Goal: Entertainment & Leisure: Consume media (video, audio)

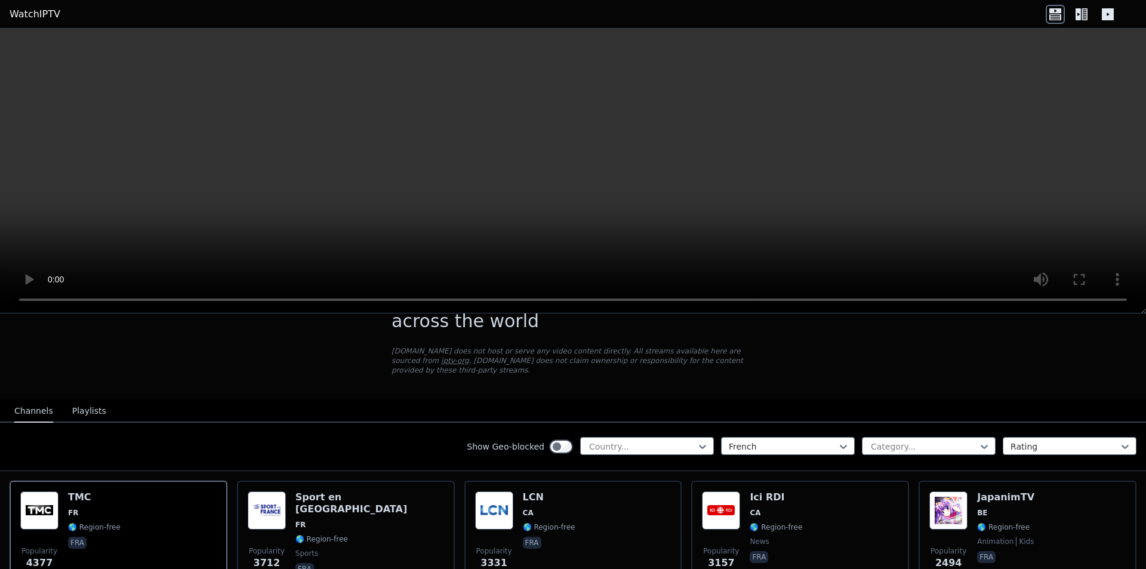
scroll to position [72, 0]
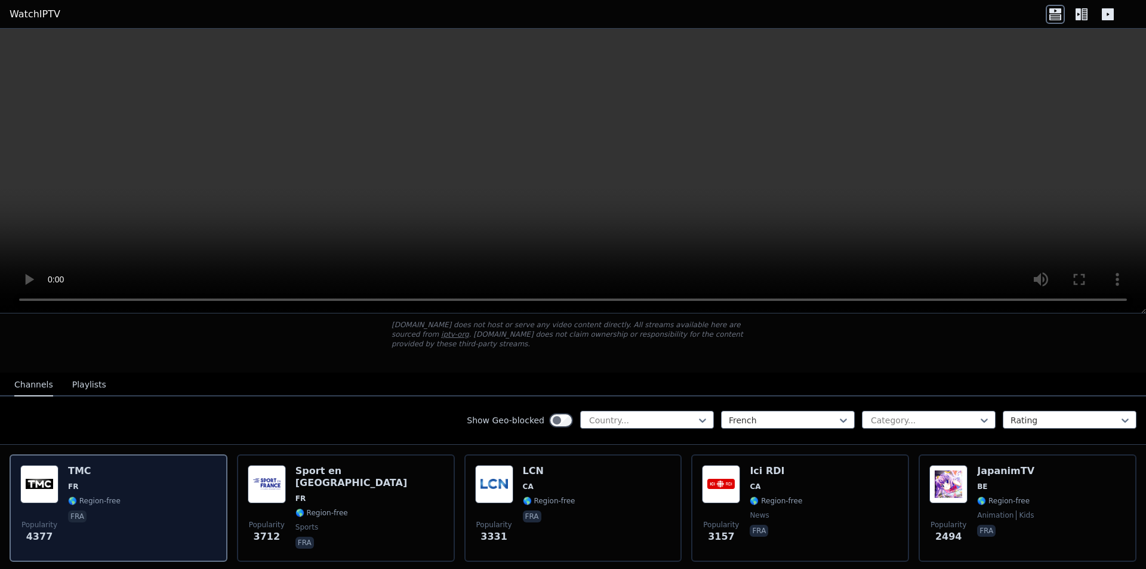
click at [165, 470] on div "Popularity 4377 TMC FR 🌎 Region-free fra" at bounding box center [118, 508] width 196 height 86
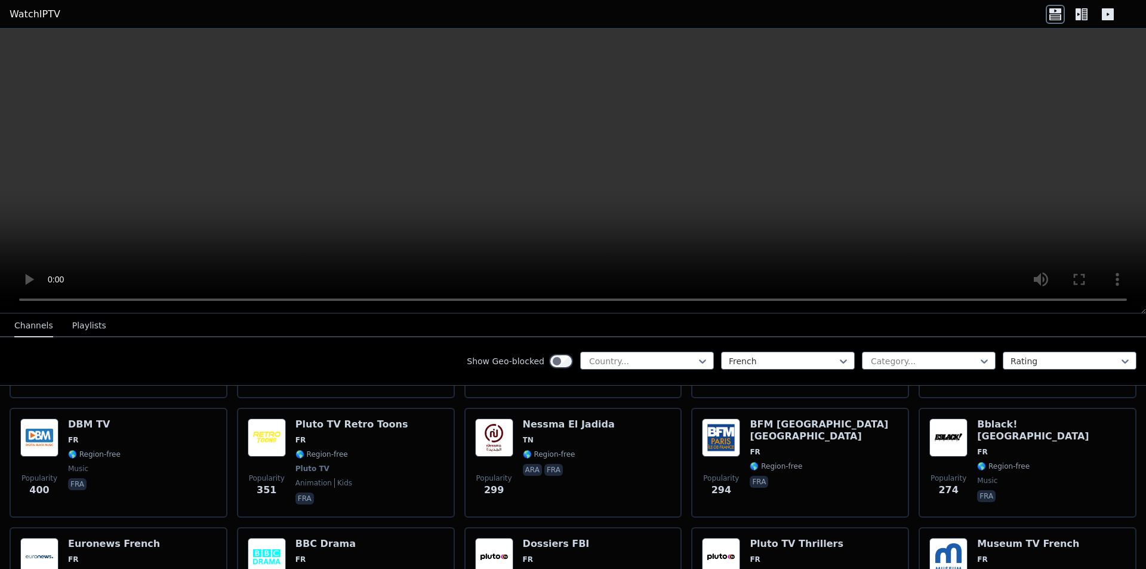
scroll to position [716, 0]
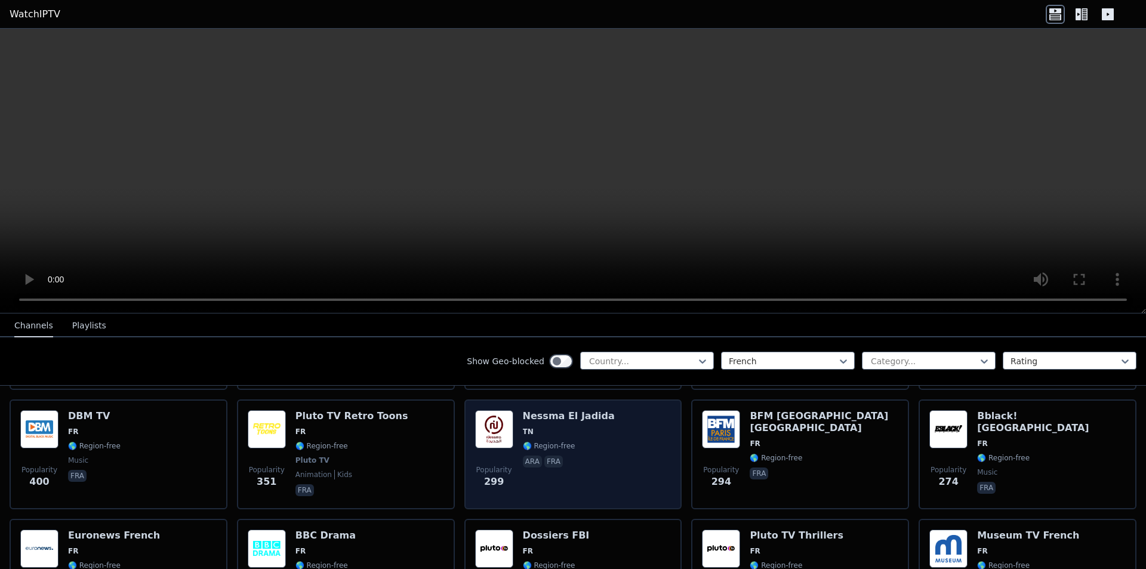
click at [559, 416] on div "Nessma El Jadida TN 🌎 Region-free ara fra" at bounding box center [569, 454] width 92 height 88
click at [507, 463] on span "Popularity 299" at bounding box center [494, 477] width 38 height 38
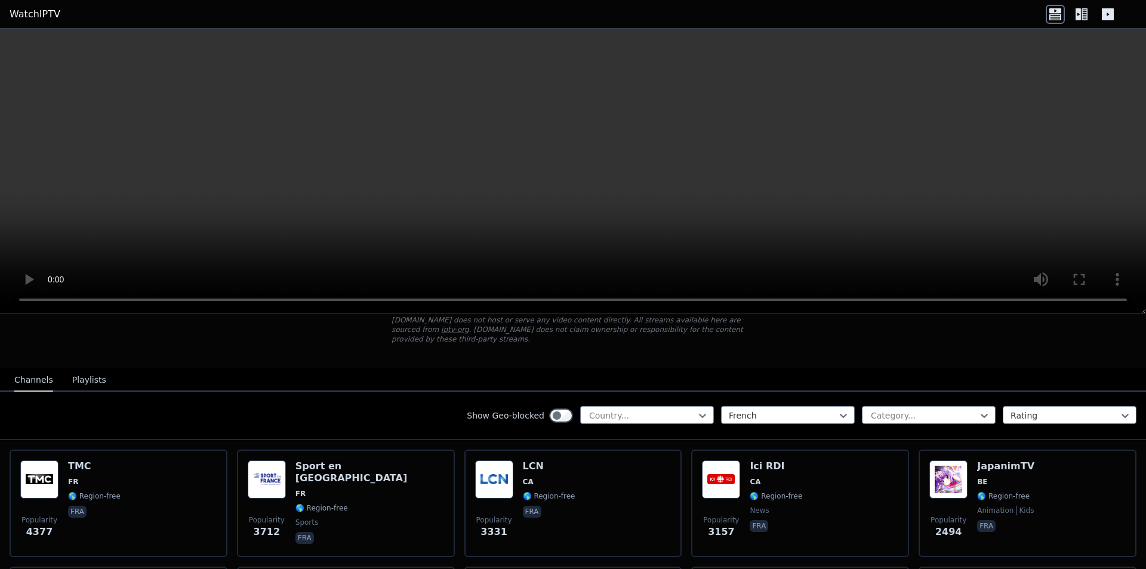
scroll to position [215, 0]
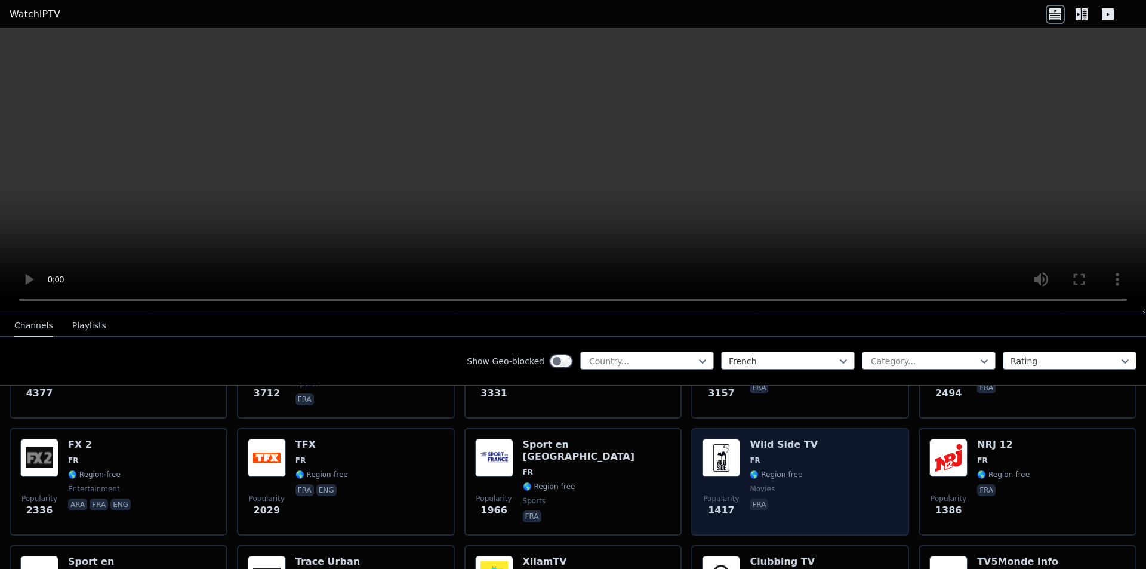
click at [750, 470] on span "🌎 Region-free" at bounding box center [776, 475] width 53 height 10
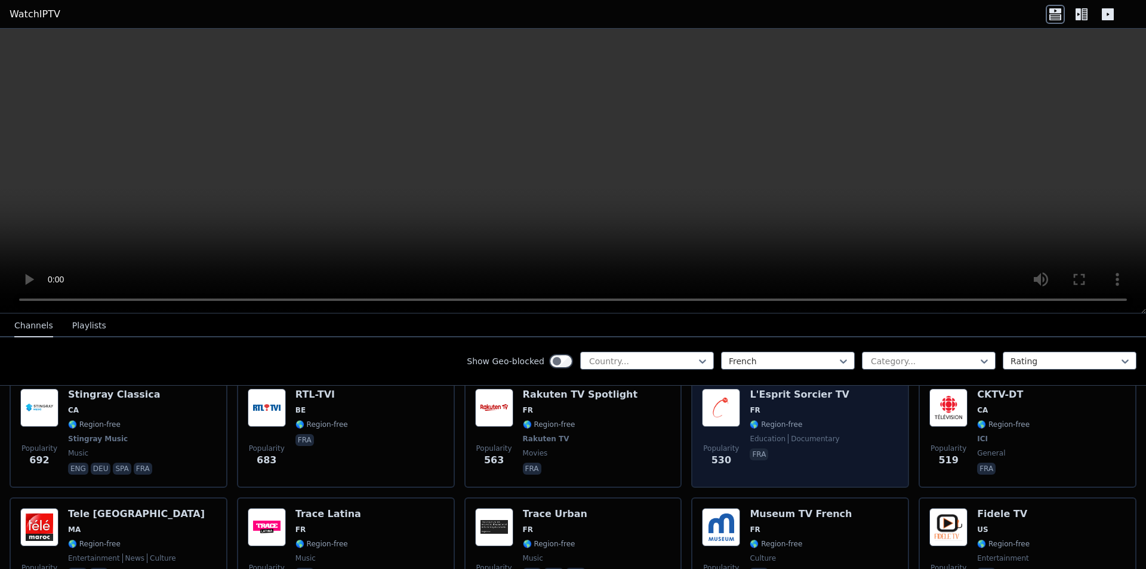
scroll to position [1146, 0]
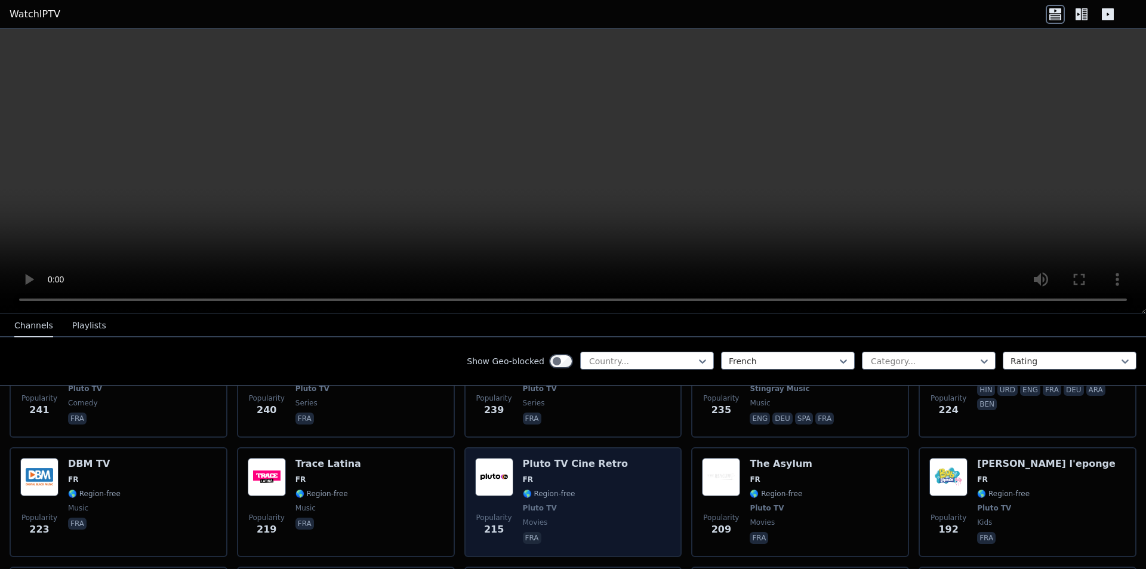
click at [591, 458] on h6 "Pluto TV Cine Retro" at bounding box center [575, 464] width 105 height 12
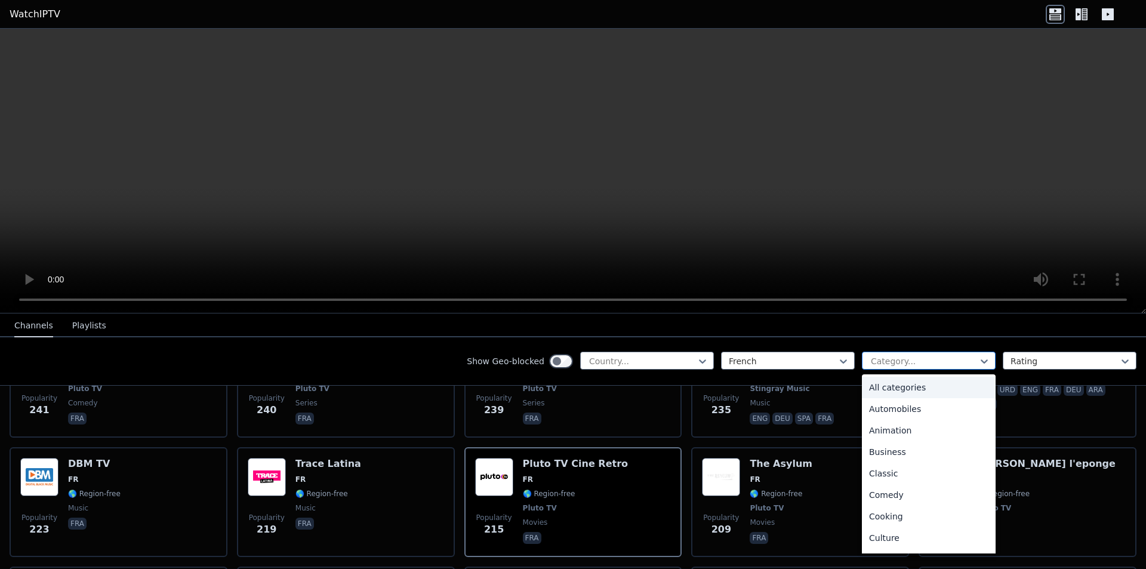
click at [909, 358] on div at bounding box center [924, 361] width 109 height 12
click at [908, 494] on div "Movies" at bounding box center [929, 494] width 134 height 21
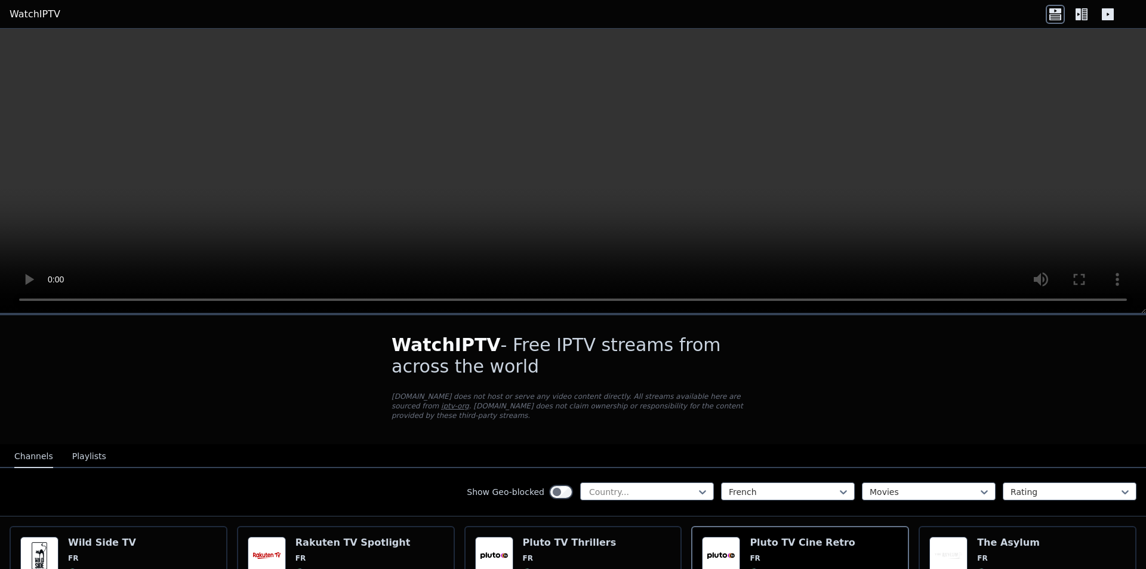
click at [415, 354] on span "WatchIPTV" at bounding box center [446, 344] width 109 height 21
click at [775, 537] on h6 "Pluto TV Cine Retro" at bounding box center [802, 543] width 105 height 12
click at [24, 14] on link "WatchIPTV" at bounding box center [35, 14] width 51 height 14
click at [634, 490] on div "Country..." at bounding box center [647, 491] width 134 height 18
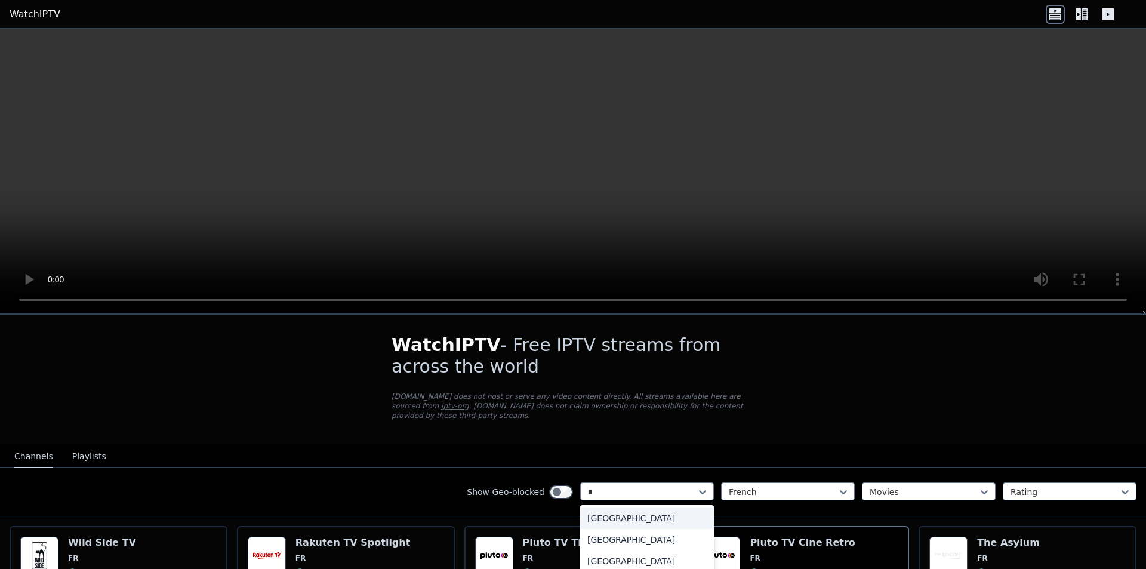
type input "**"
click at [627, 530] on div "France" at bounding box center [647, 539] width 134 height 21
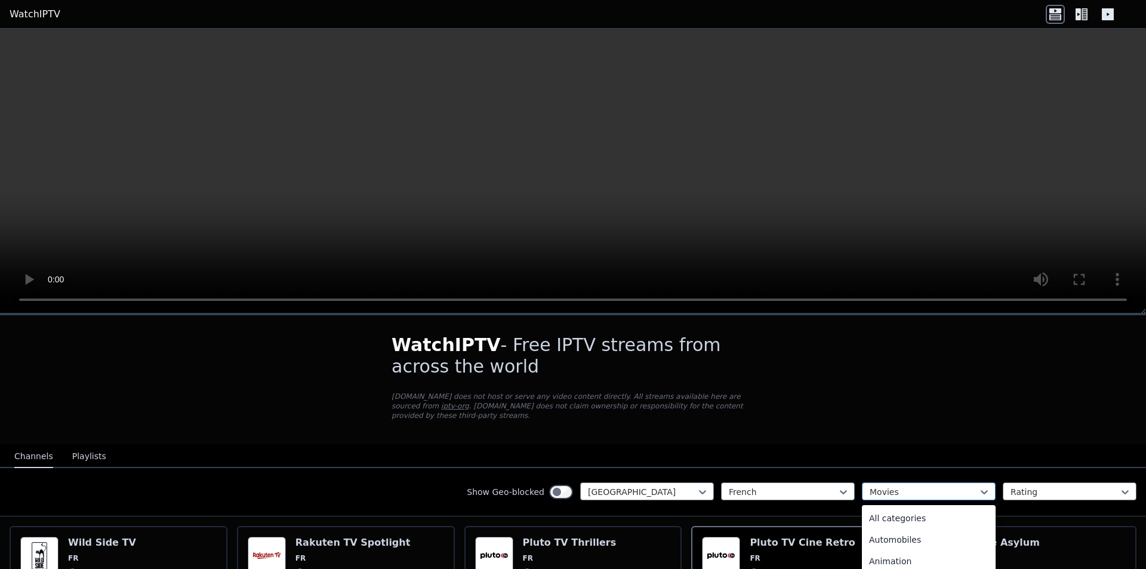
click at [899, 486] on div at bounding box center [924, 492] width 109 height 12
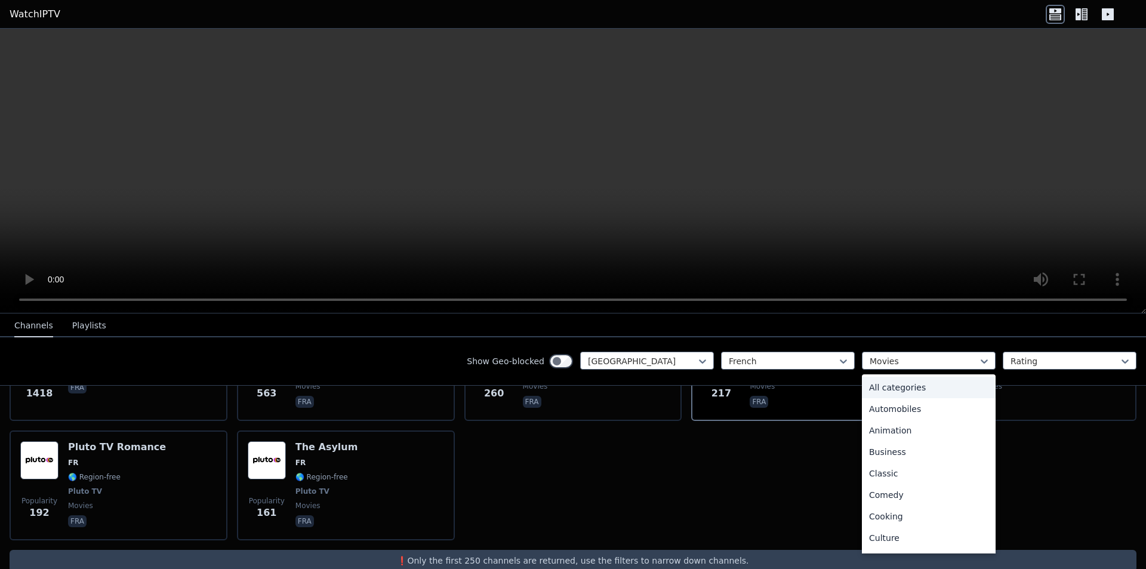
click at [882, 383] on div "All categories" at bounding box center [929, 387] width 134 height 21
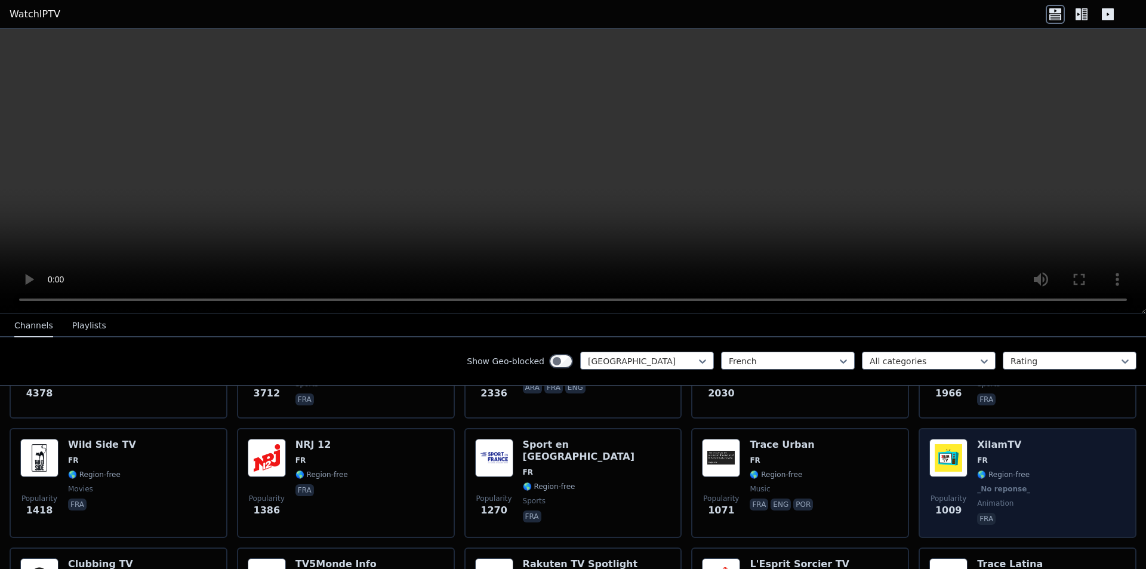
click at [1019, 444] on div "Popularity 1009 XilamTV FR 🌎 Region-free _No reponse_ animation fra" at bounding box center [1028, 483] width 196 height 88
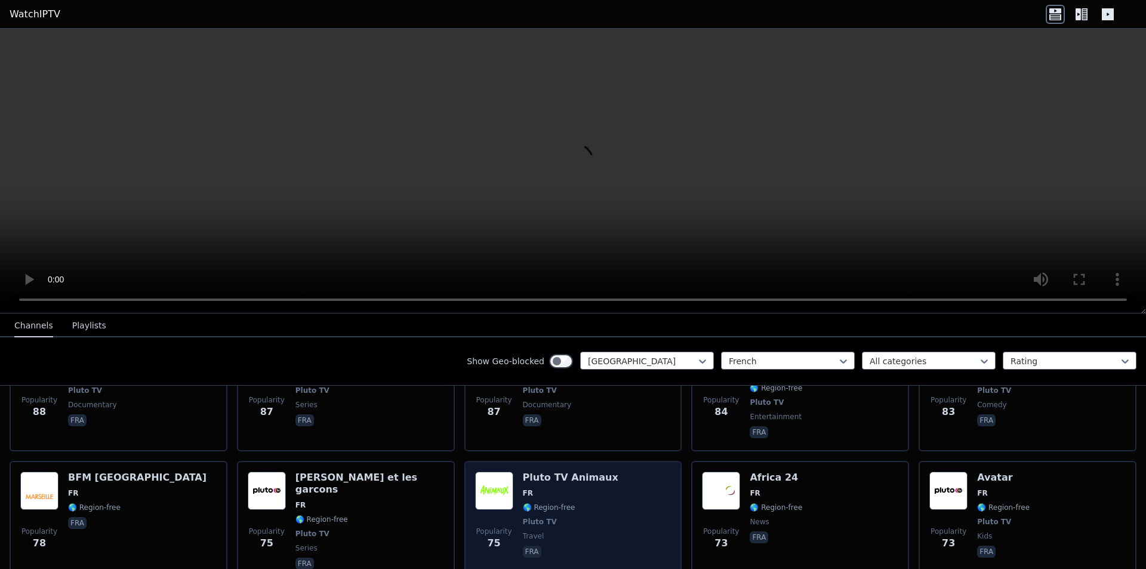
scroll to position [1863, 0]
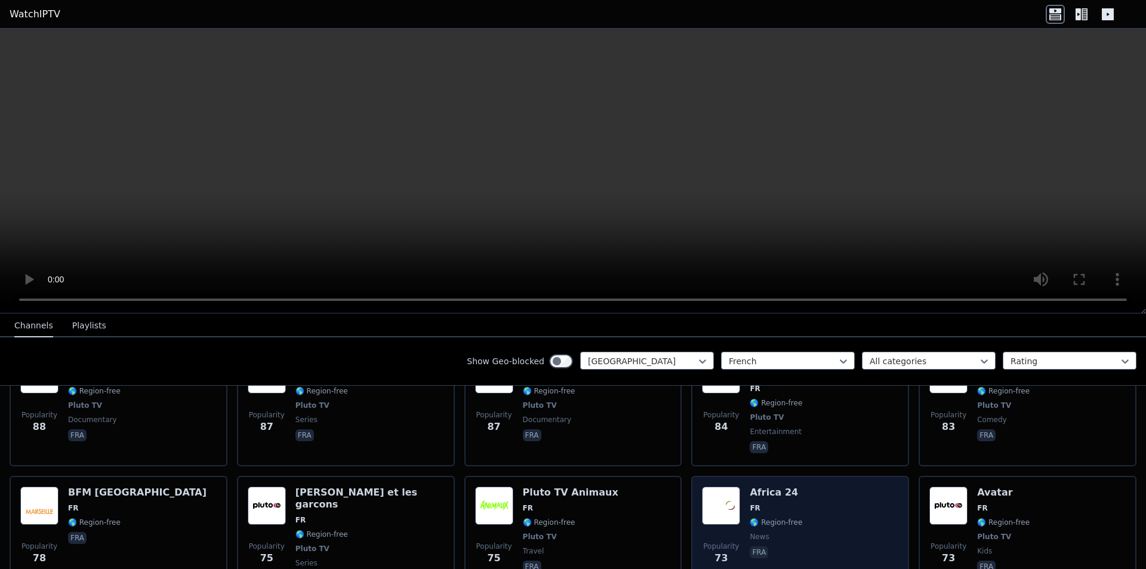
click at [845, 487] on div "Popularity 73 Africa 24 FR 🌎 Region-free news fra" at bounding box center [800, 537] width 196 height 100
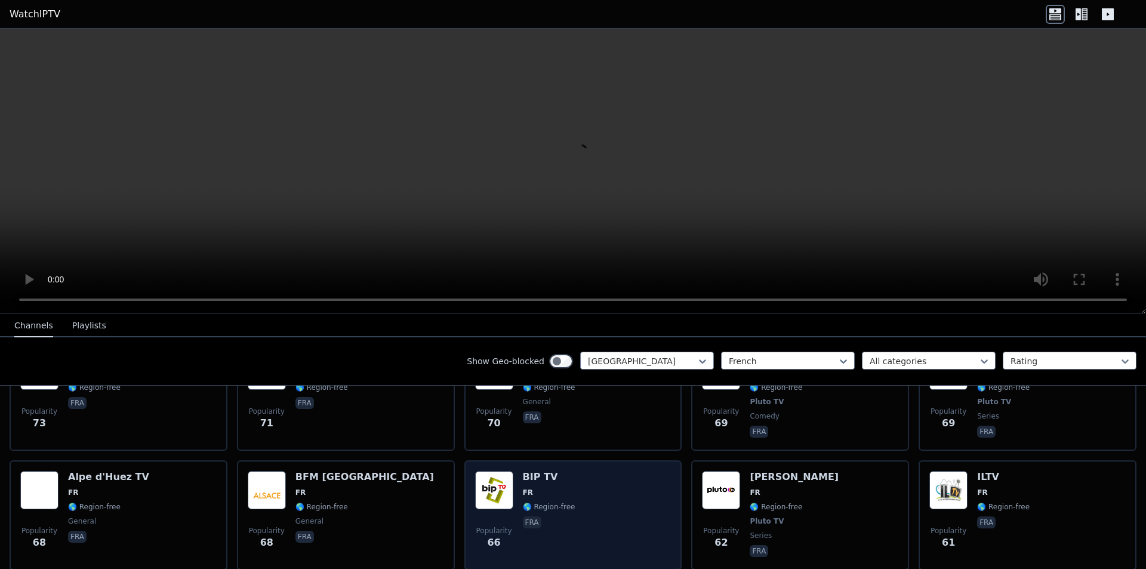
scroll to position [2149, 0]
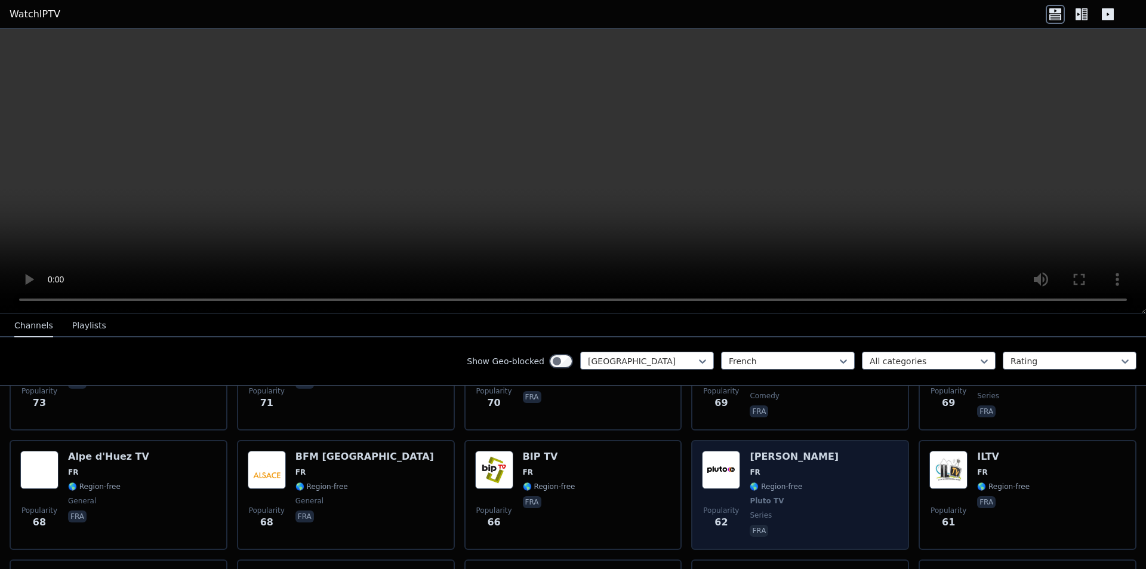
click at [804, 468] on span "FR" at bounding box center [794, 473] width 89 height 10
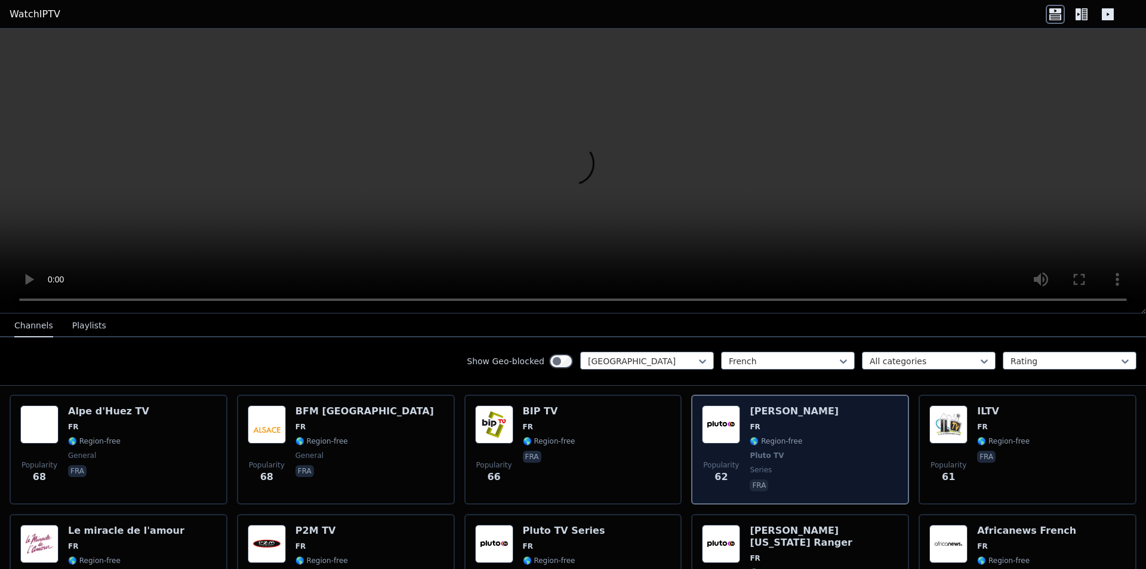
scroll to position [2221, 0]
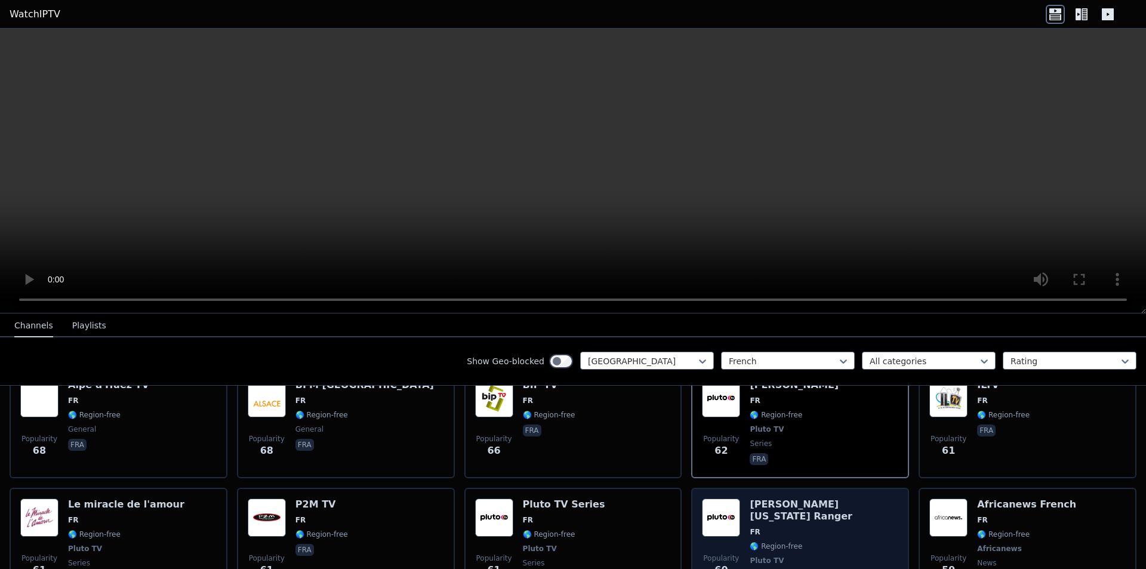
click at [827, 499] on h6 "[PERSON_NAME] [US_STATE] Ranger" at bounding box center [824, 511] width 149 height 24
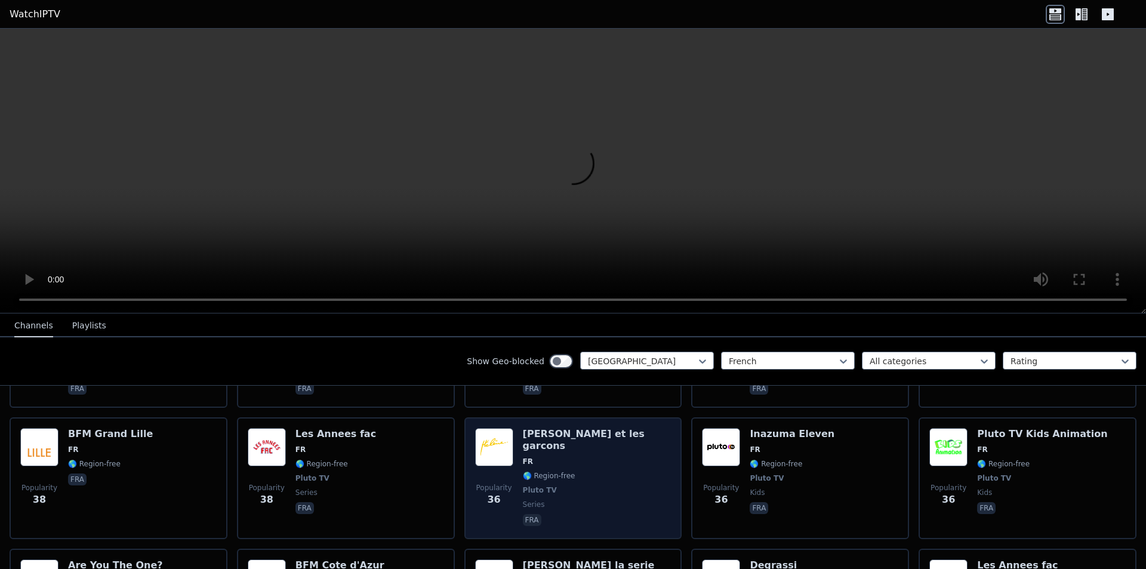
scroll to position [2938, 0]
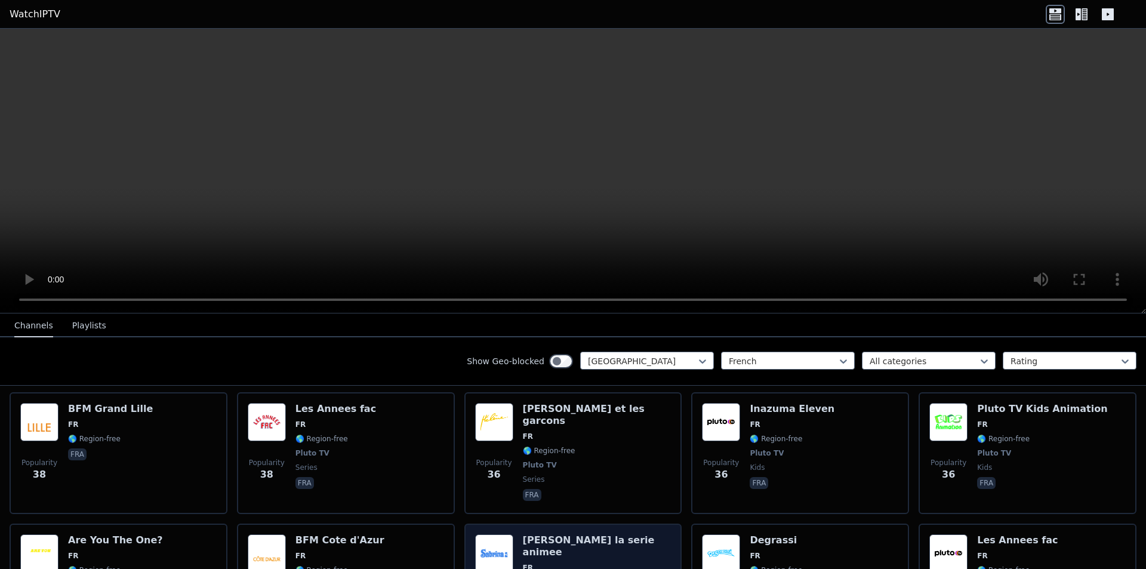
click at [602, 534] on h6 "[PERSON_NAME] la serie animee" at bounding box center [597, 546] width 149 height 24
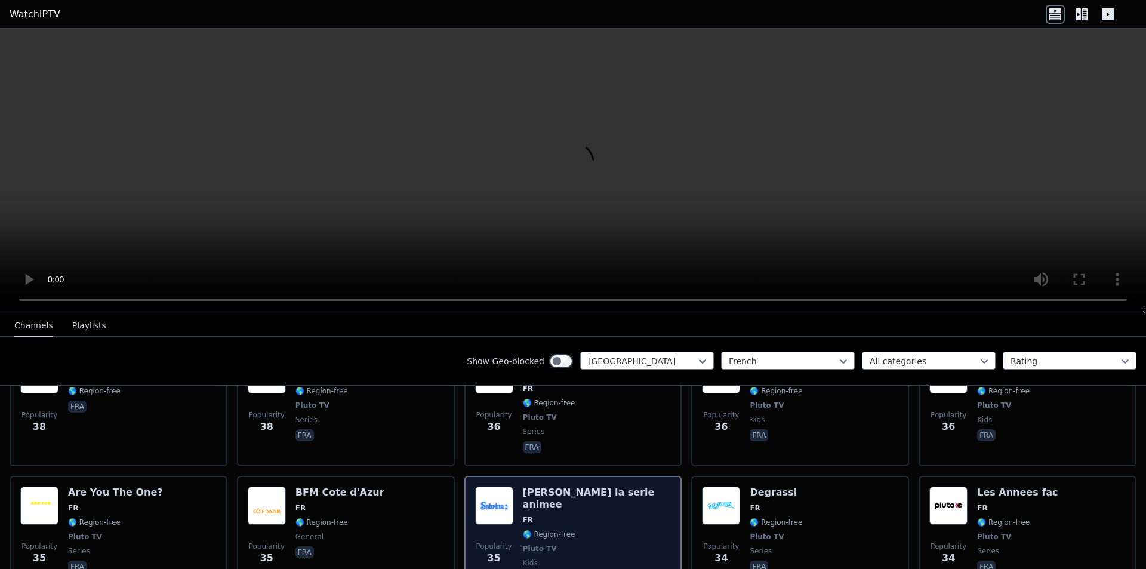
scroll to position [3081, 0]
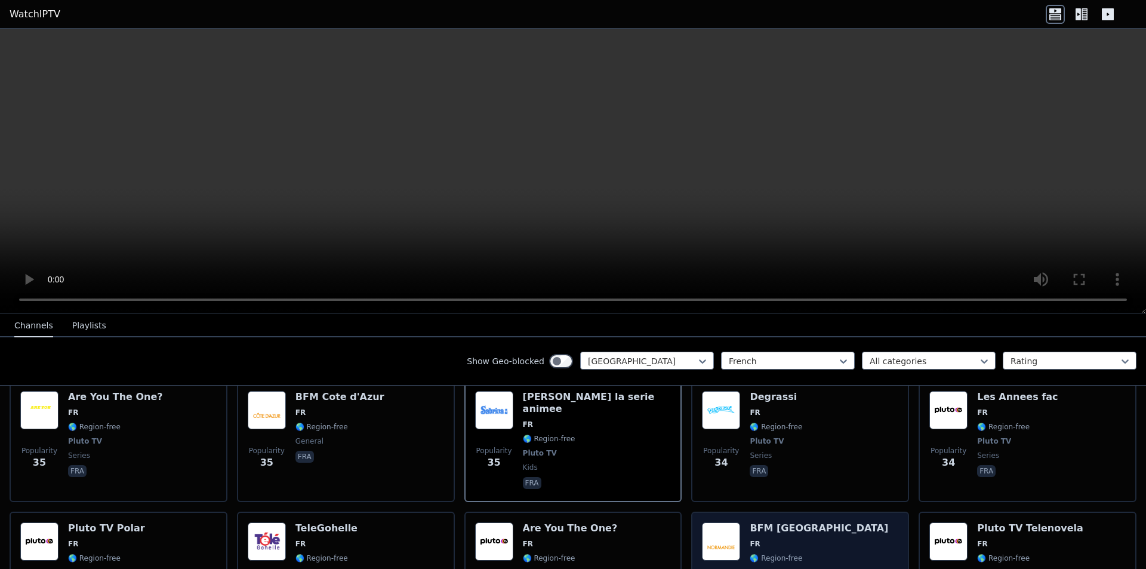
click at [789, 522] on h6 "BFM [GEOGRAPHIC_DATA]" at bounding box center [819, 528] width 139 height 12
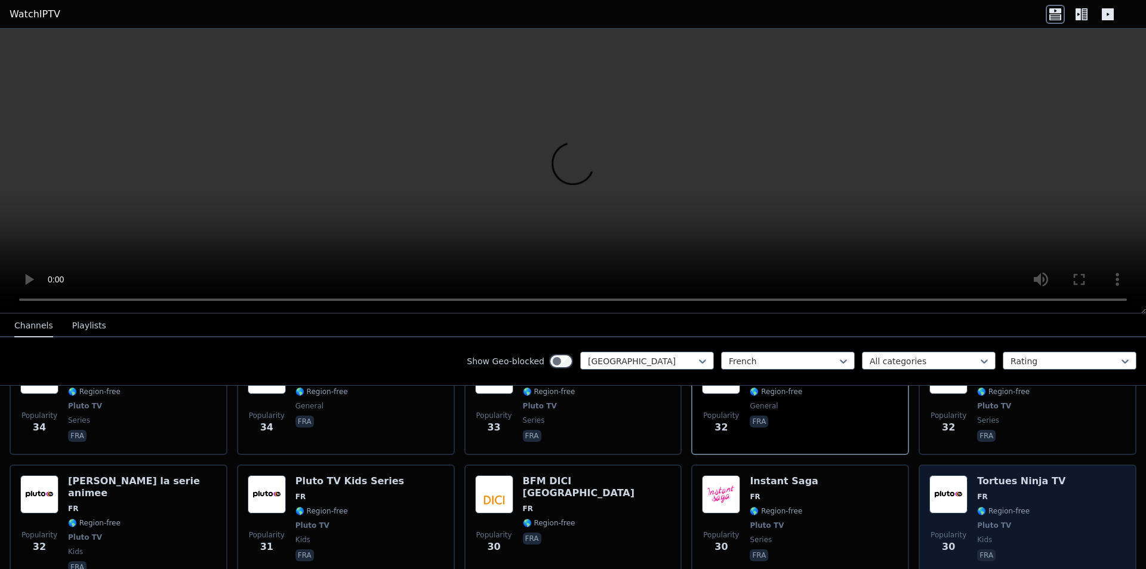
scroll to position [3153, 0]
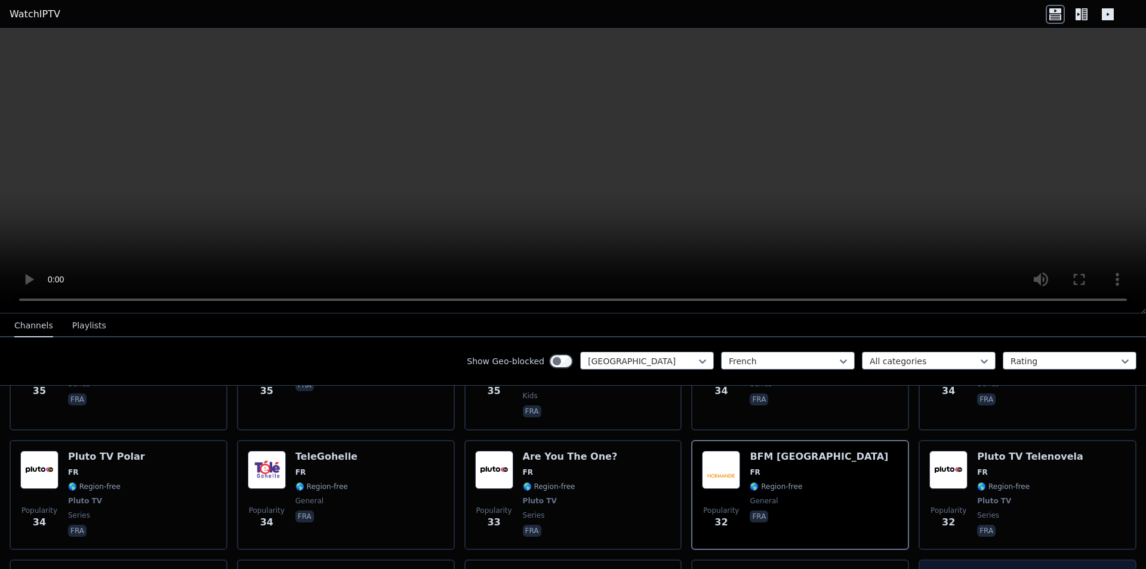
click at [1016, 568] on h6 "Tortues Ninja TV" at bounding box center [1021, 576] width 88 height 12
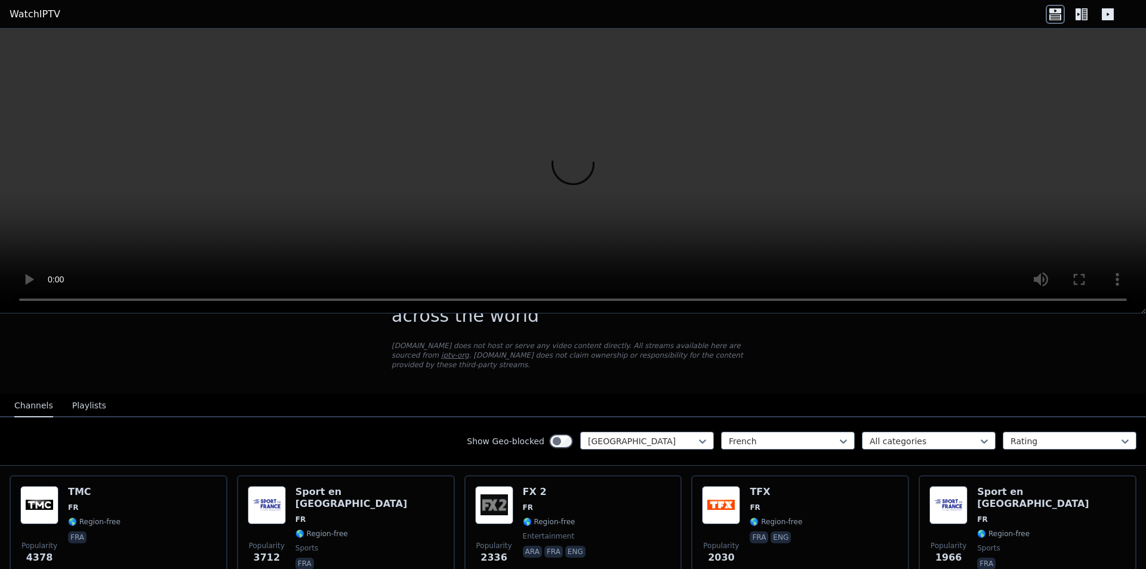
scroll to position [143, 0]
